Goal: Information Seeking & Learning: Check status

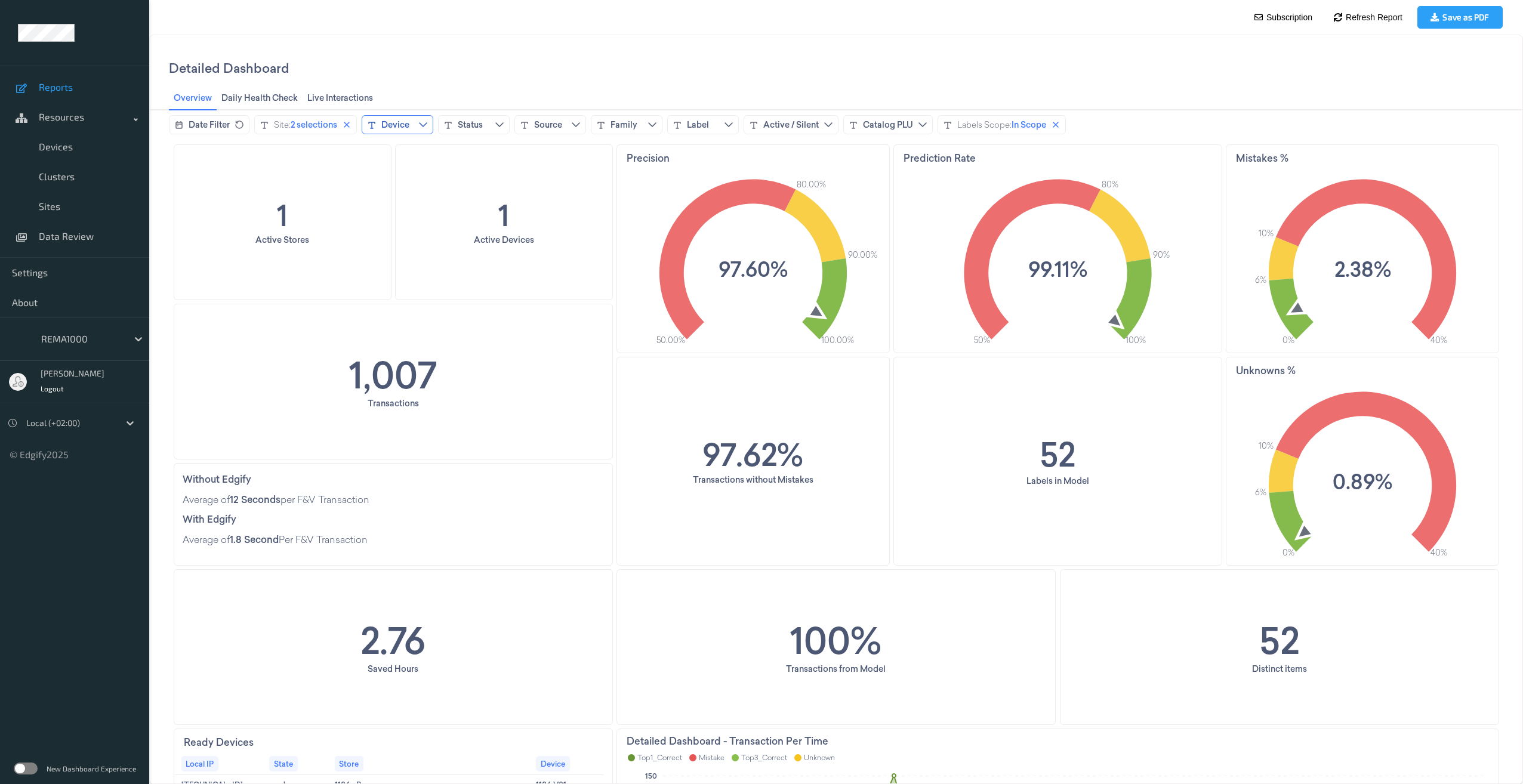
click at [425, 125] on icon "chevrondown icon" at bounding box center [423, 125] width 10 height 10
click at [350, 129] on icon "close icon" at bounding box center [346, 125] width 10 height 10
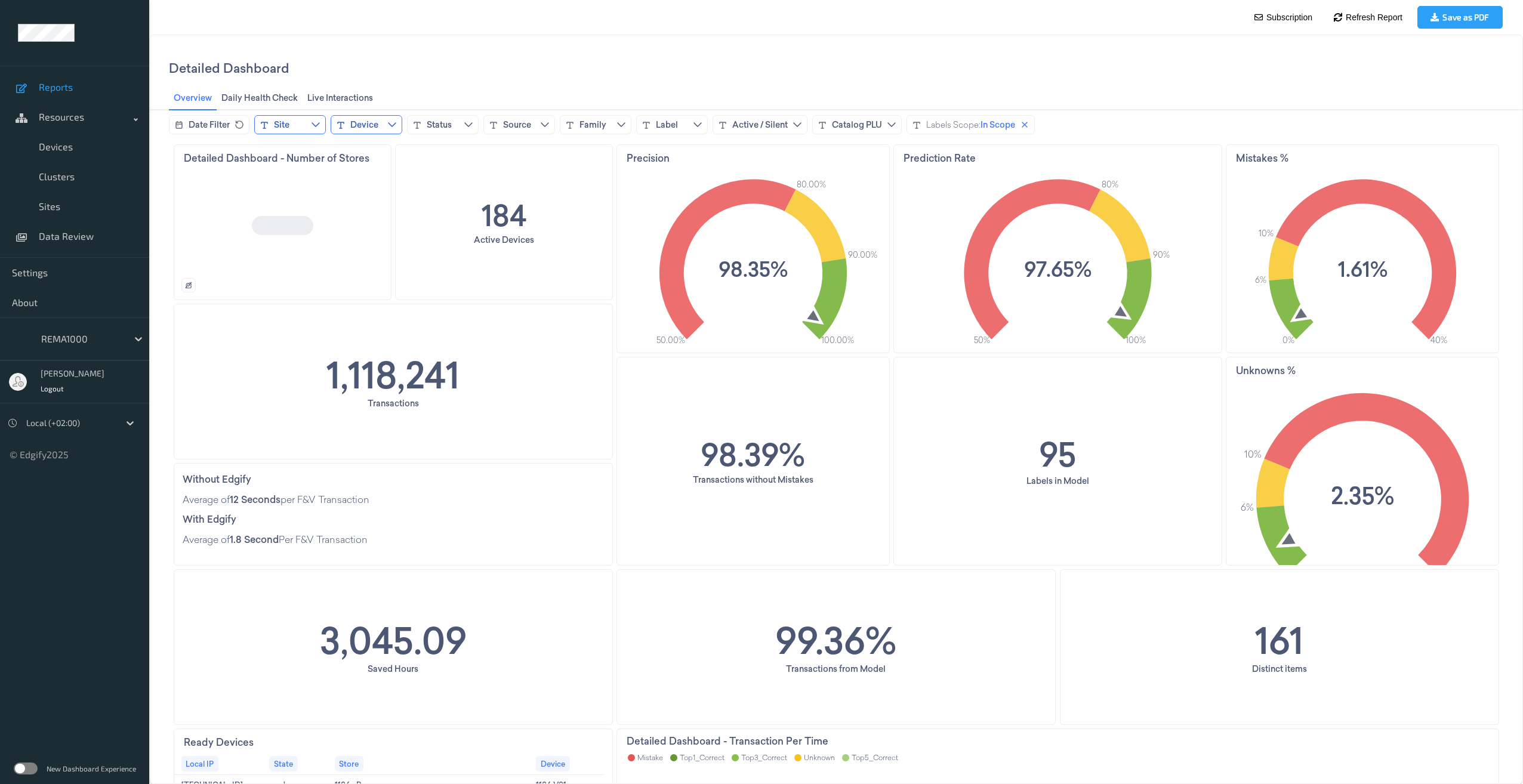
click at [391, 126] on icon "chevrondown icon" at bounding box center [392, 125] width 10 height 10
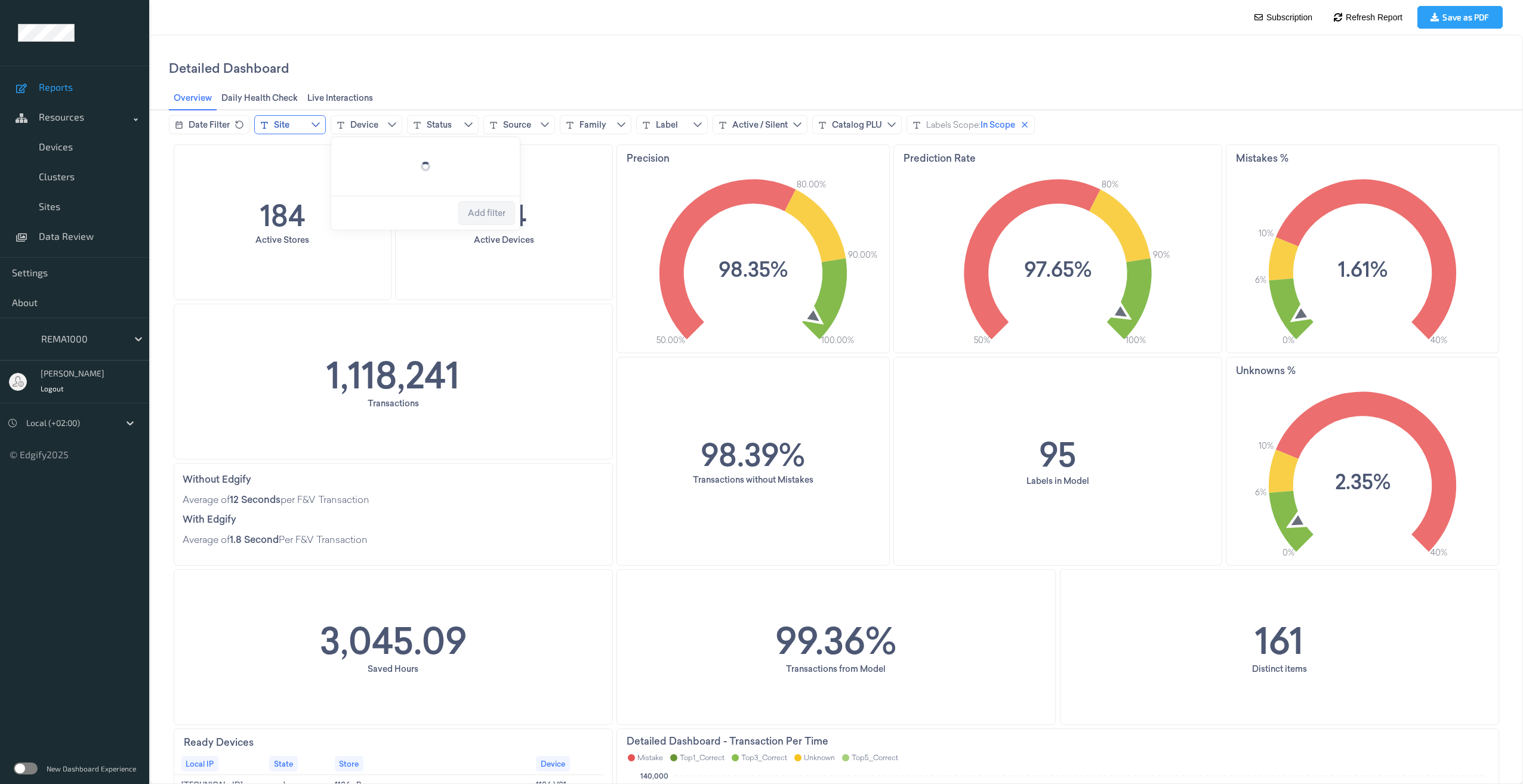
click at [316, 121] on icon "chevrondown icon" at bounding box center [316, 125] width 10 height 10
click at [303, 149] on input at bounding box center [349, 153] width 179 height 22
type input "********"
click at [404, 241] on span "Add filter" at bounding box center [410, 236] width 38 height 10
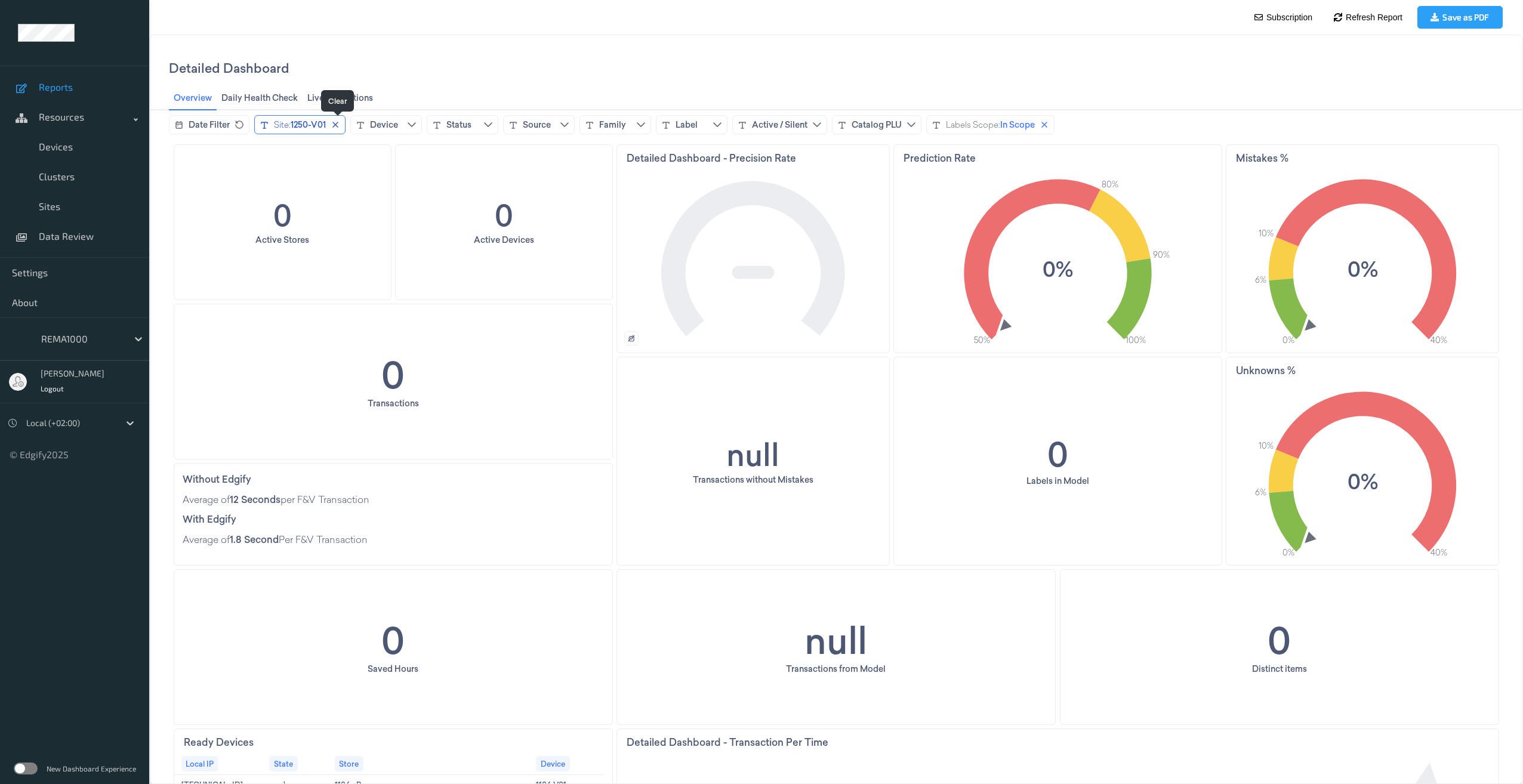
click at [340, 122] on icon "close icon" at bounding box center [335, 125] width 10 height 10
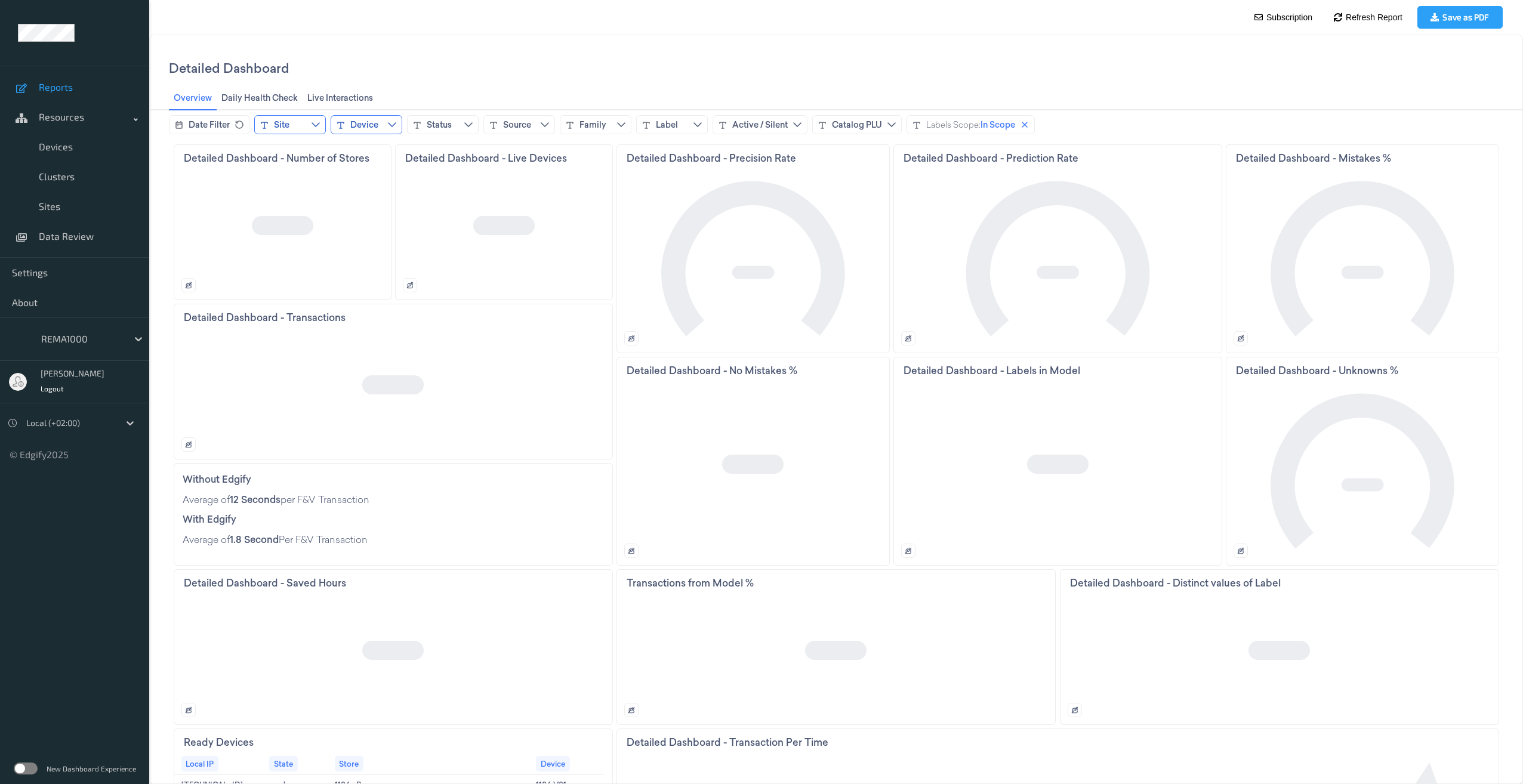
click at [391, 122] on icon "chevrondown icon" at bounding box center [392, 125] width 10 height 10
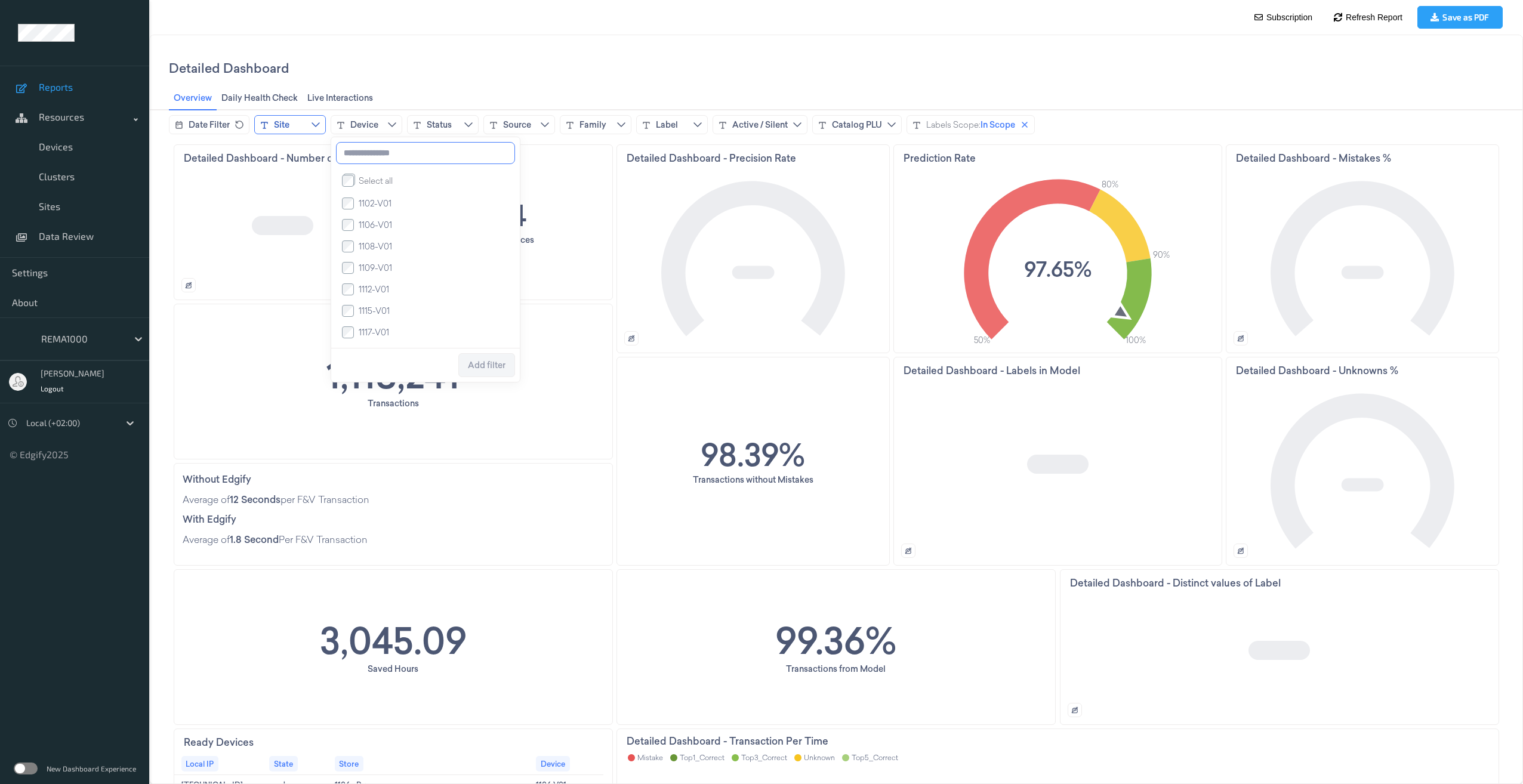
click at [375, 153] on input at bounding box center [425, 153] width 179 height 22
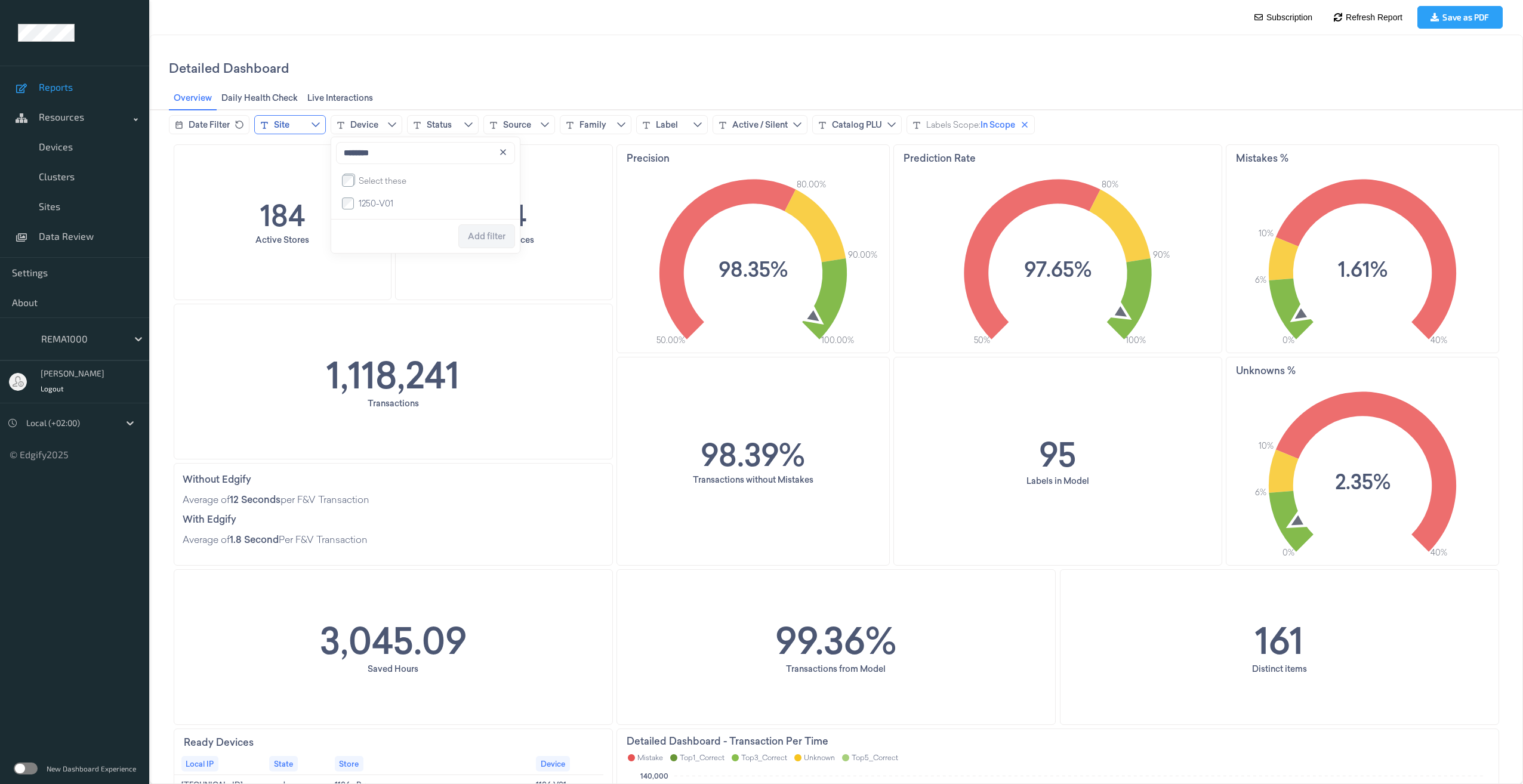
type input "********"
click at [358, 210] on span "1250-V01" at bounding box center [375, 203] width 35 height 12
click at [474, 237] on span "Add filter" at bounding box center [486, 236] width 38 height 10
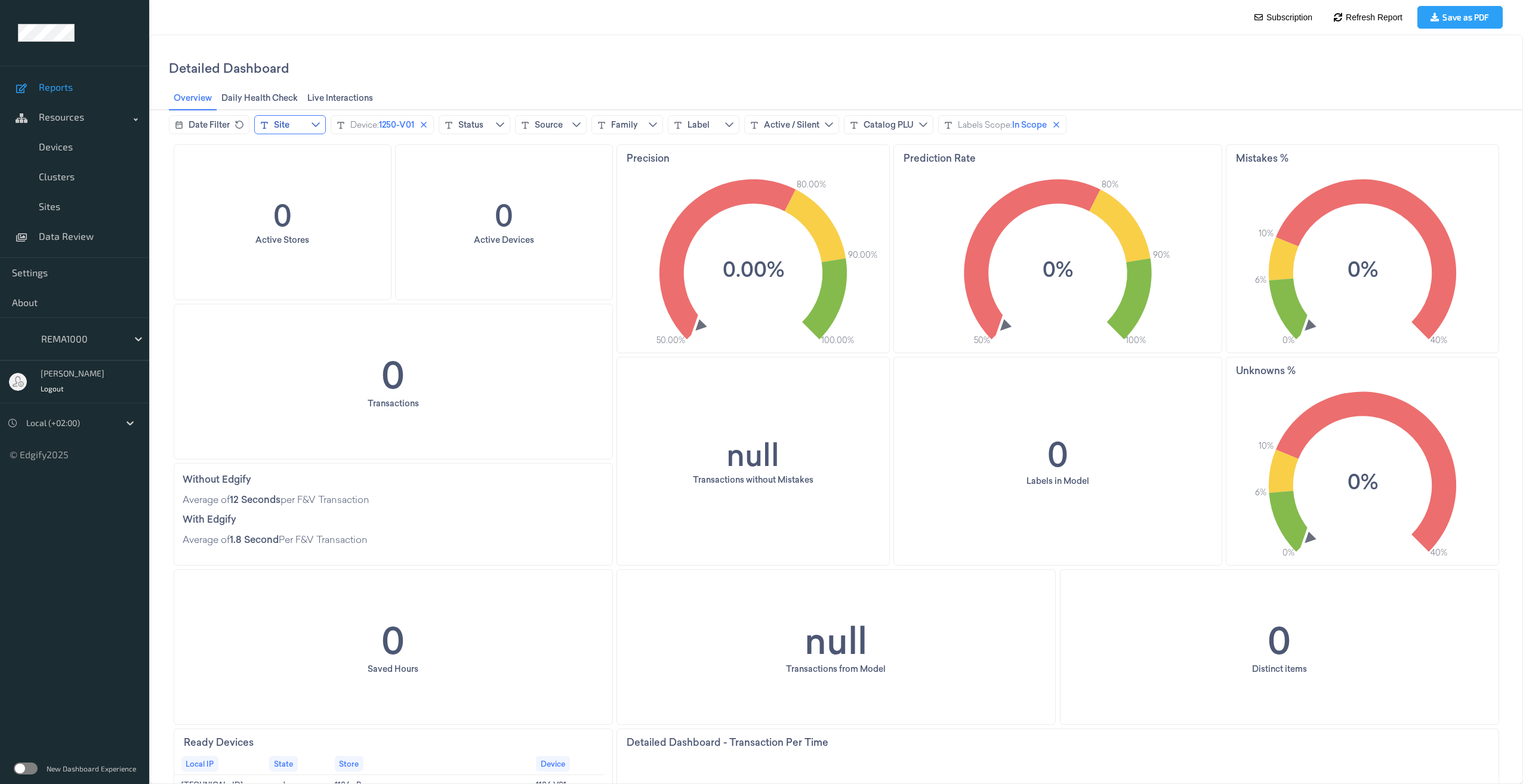
click at [761, 41] on header "Detailed Dashboard Overview Overview Daily Health Check Daily Health Check Live…" at bounding box center [836, 73] width 1373 height 76
click at [784, 45] on header "Detailed Dashboard Overview Overview Daily Health Check Daily Health Check Live…" at bounding box center [836, 73] width 1373 height 76
